Goal: Browse casually: Explore the website without a specific task or goal

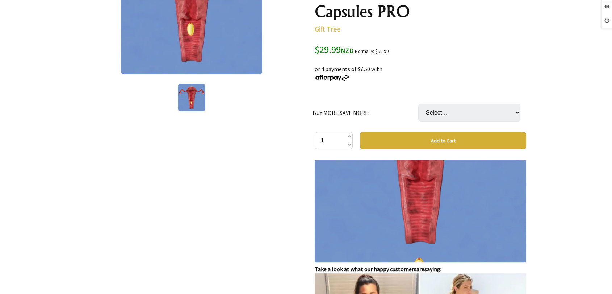
scroll to position [724, 0]
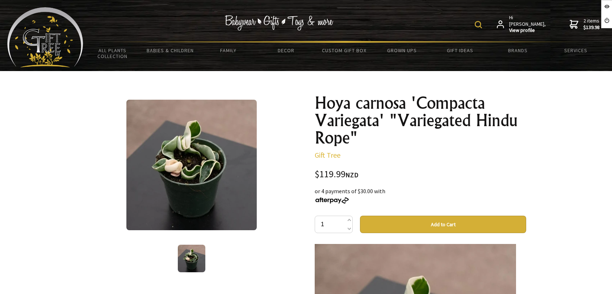
scroll to position [80, 0]
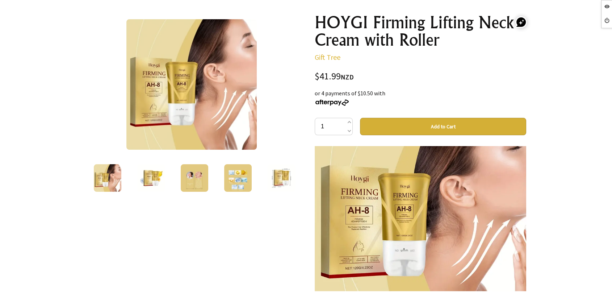
scroll to position [121, 0]
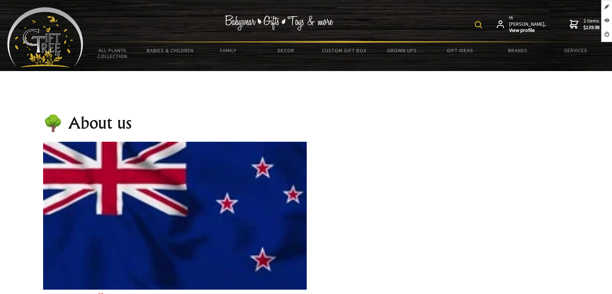
scroll to position [241, 0]
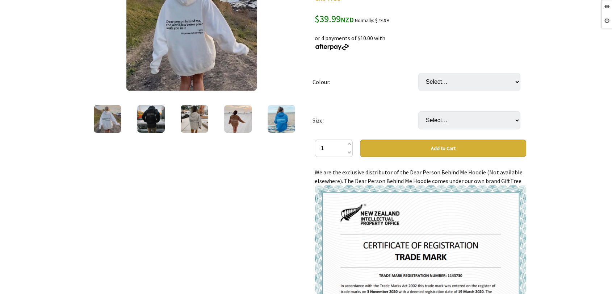
scroll to position [80, 0]
